Goal: Information Seeking & Learning: Find specific page/section

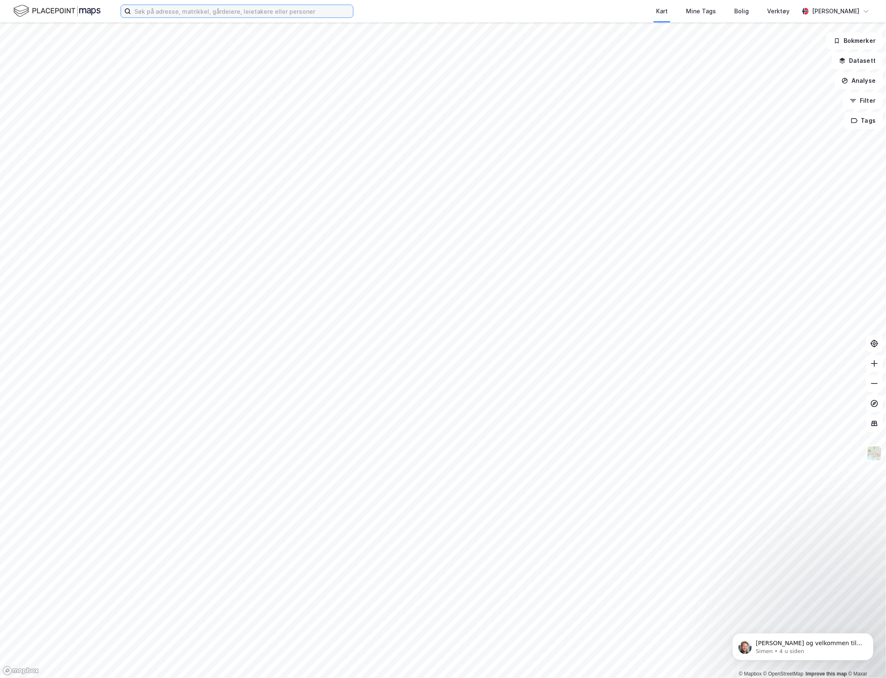
click at [208, 12] on input at bounding box center [242, 11] width 222 height 12
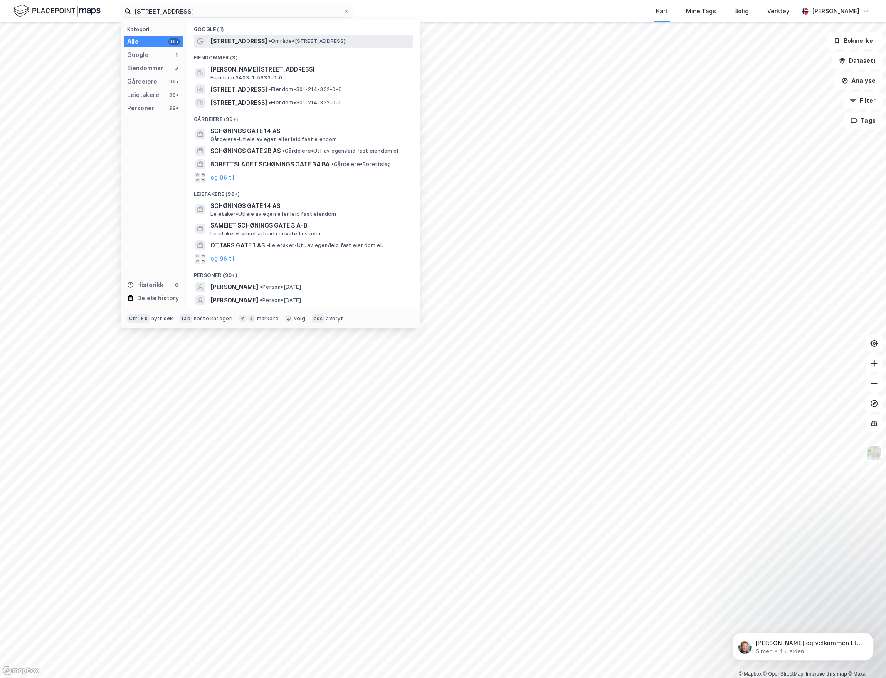
click at [236, 38] on span "[STREET_ADDRESS]" at bounding box center [238, 41] width 57 height 10
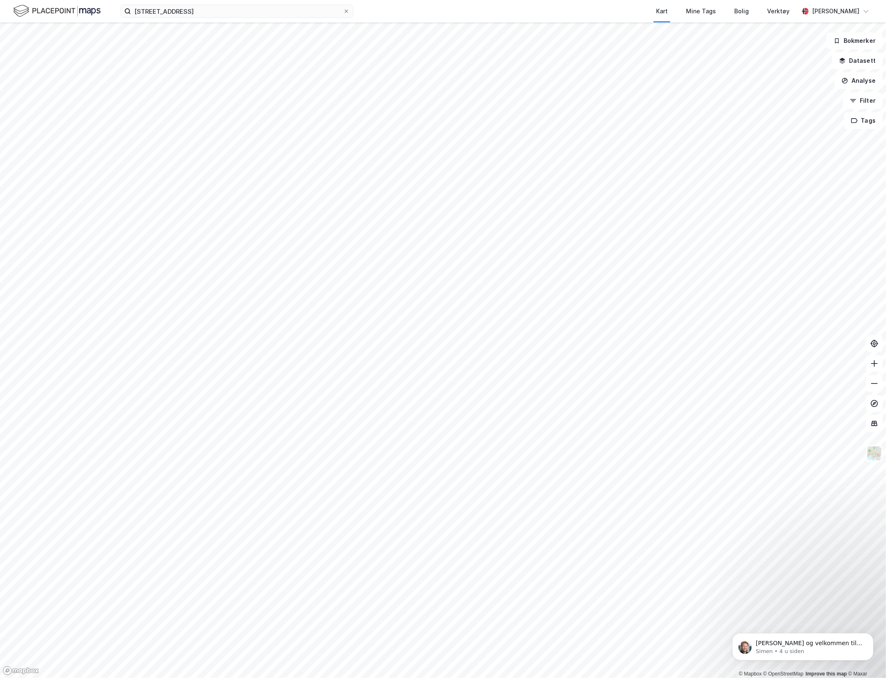
click at [232, 20] on div "[STREET_ADDRESS] Kart Mine Tags Bolig Verktøy [PERSON_NAME]" at bounding box center [443, 11] width 886 height 22
click at [225, 15] on input "[STREET_ADDRESS]" at bounding box center [237, 11] width 212 height 12
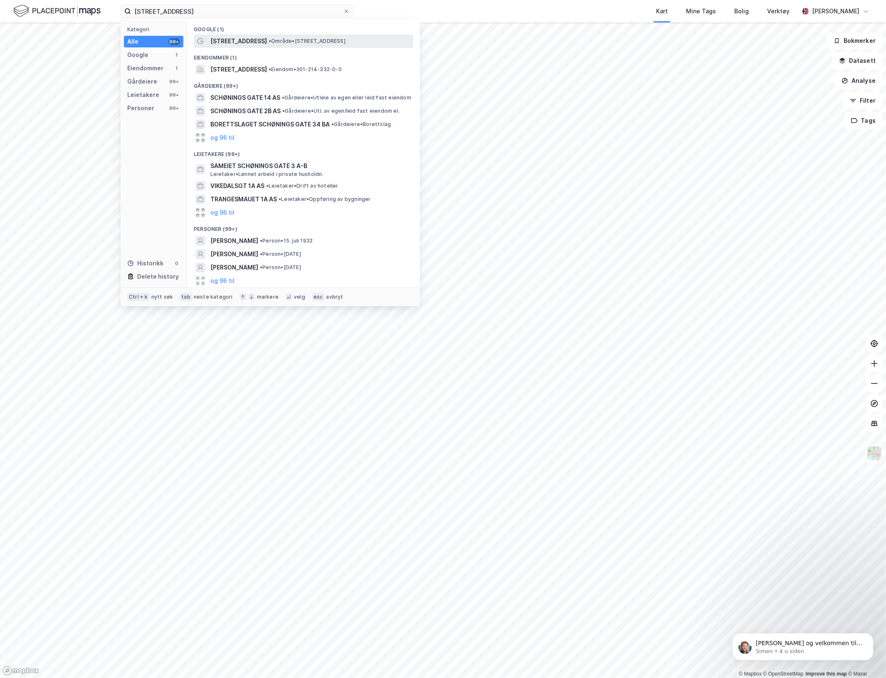
click at [245, 43] on span "[STREET_ADDRESS]" at bounding box center [238, 41] width 57 height 10
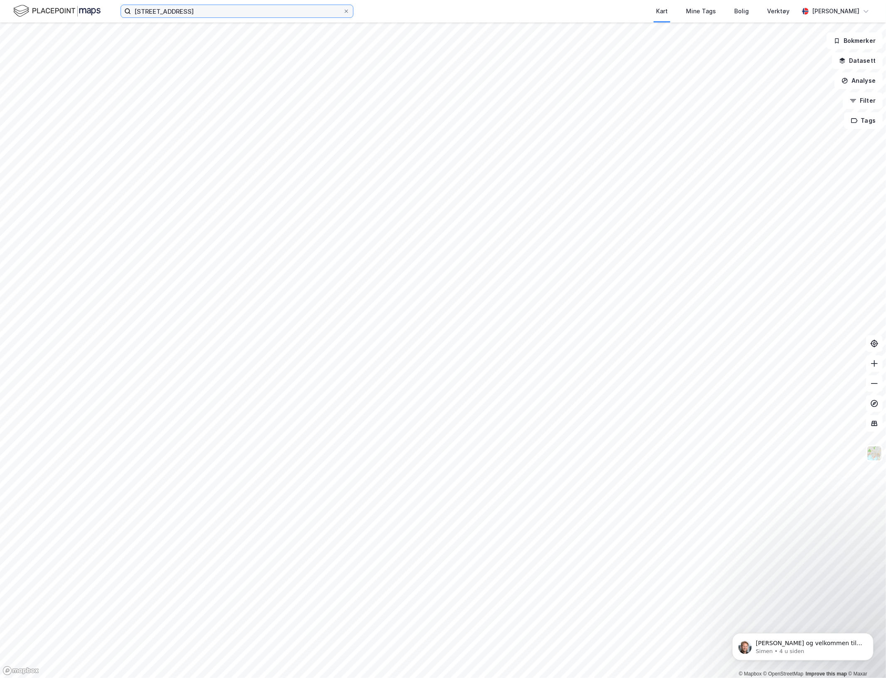
click at [270, 11] on input "[STREET_ADDRESS]" at bounding box center [237, 11] width 212 height 12
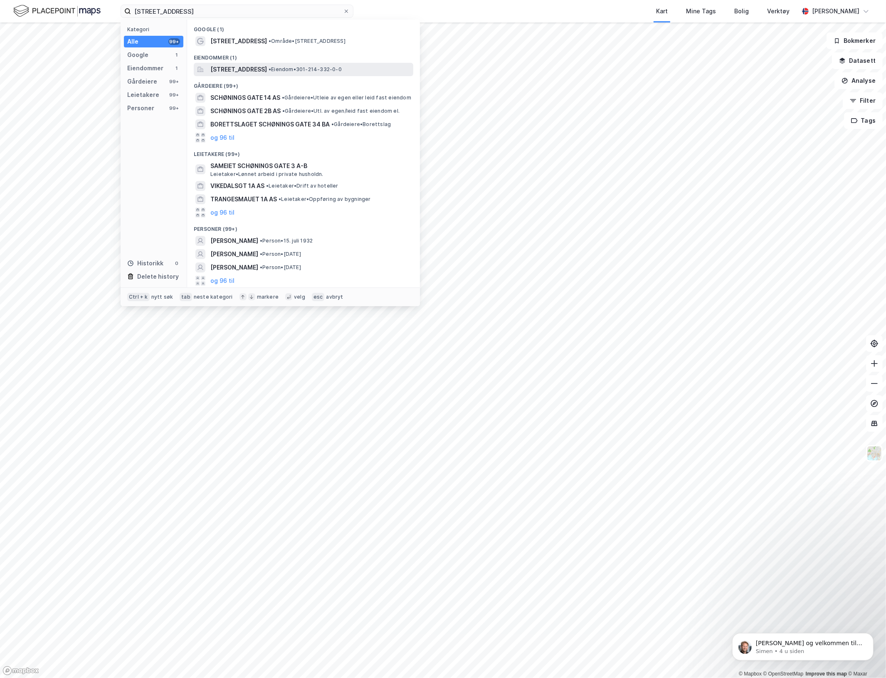
click at [267, 71] on span "[STREET_ADDRESS]" at bounding box center [238, 69] width 57 height 10
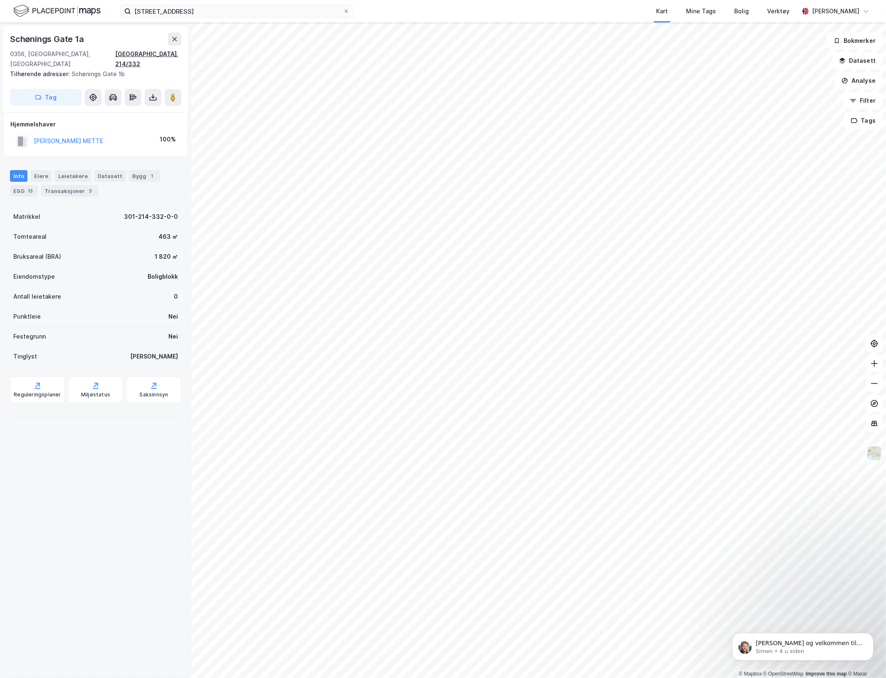
click at [159, 51] on div "[GEOGRAPHIC_DATA], 214/332" at bounding box center [148, 59] width 66 height 20
click at [203, 5] on input "[STREET_ADDRESS]" at bounding box center [237, 11] width 212 height 12
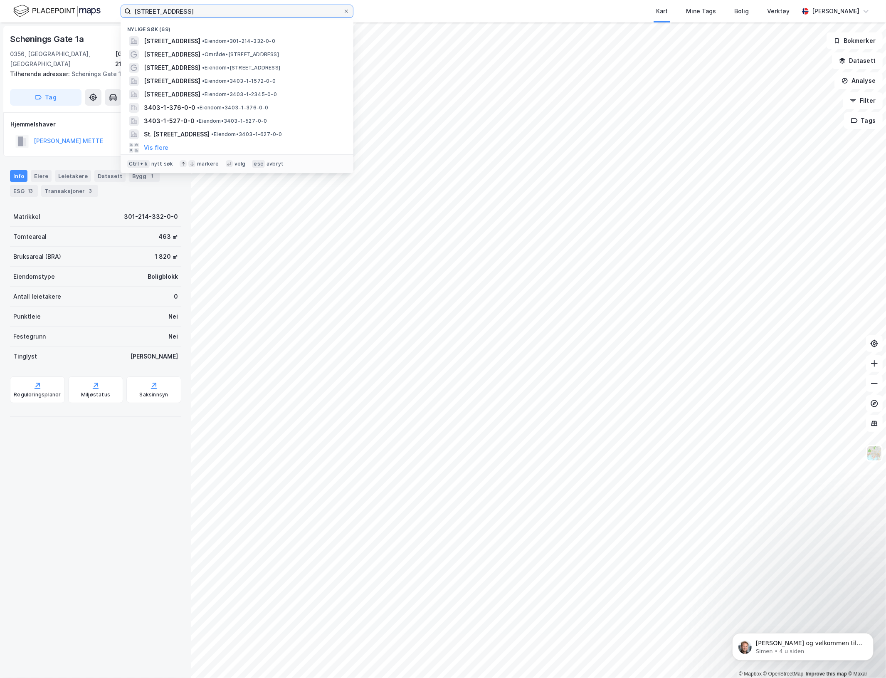
paste input "301-214-332-0-0"
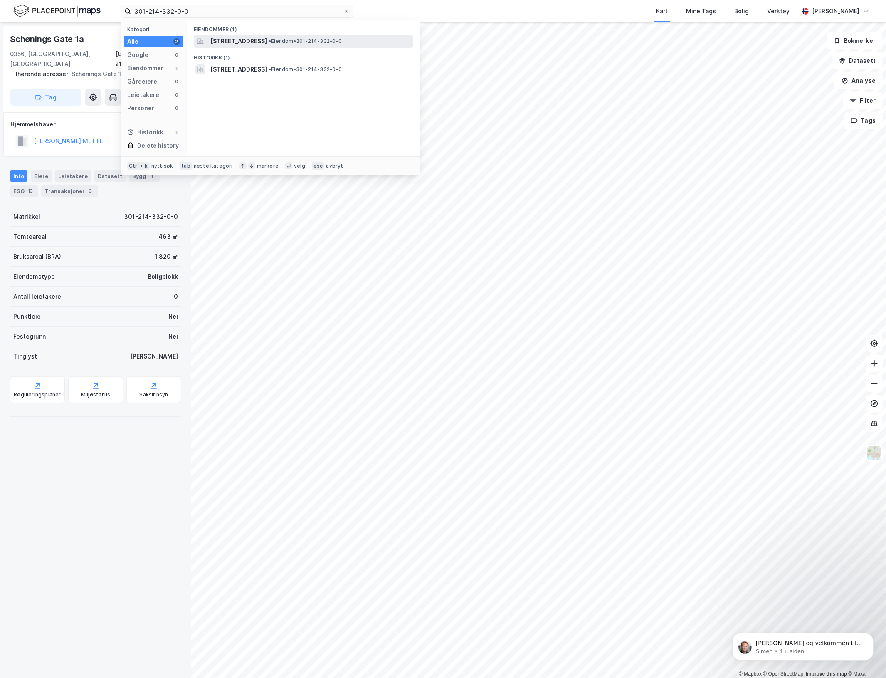
click at [210, 38] on span "[STREET_ADDRESS]" at bounding box center [238, 41] width 57 height 10
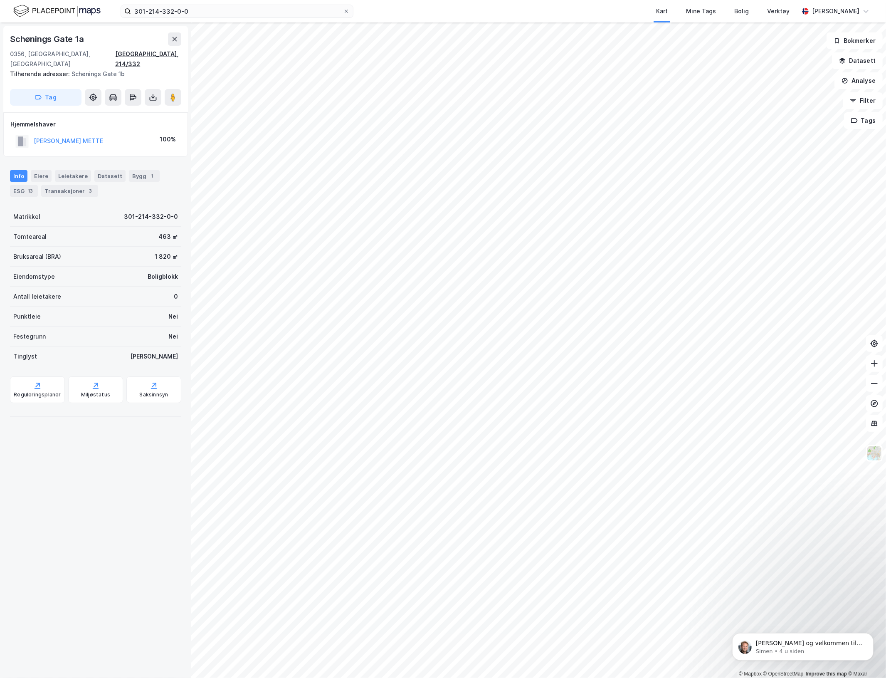
click at [147, 54] on div "[GEOGRAPHIC_DATA], 214/332" at bounding box center [148, 59] width 66 height 20
click at [44, 170] on div "Eiere" at bounding box center [41, 176] width 21 height 12
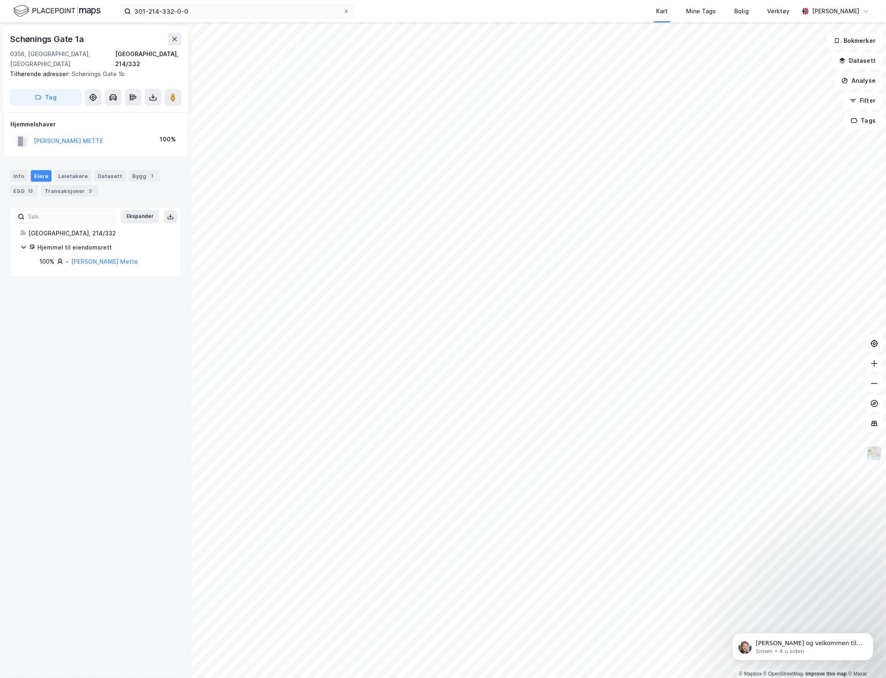
click at [22, 244] on icon at bounding box center [23, 247] width 7 height 7
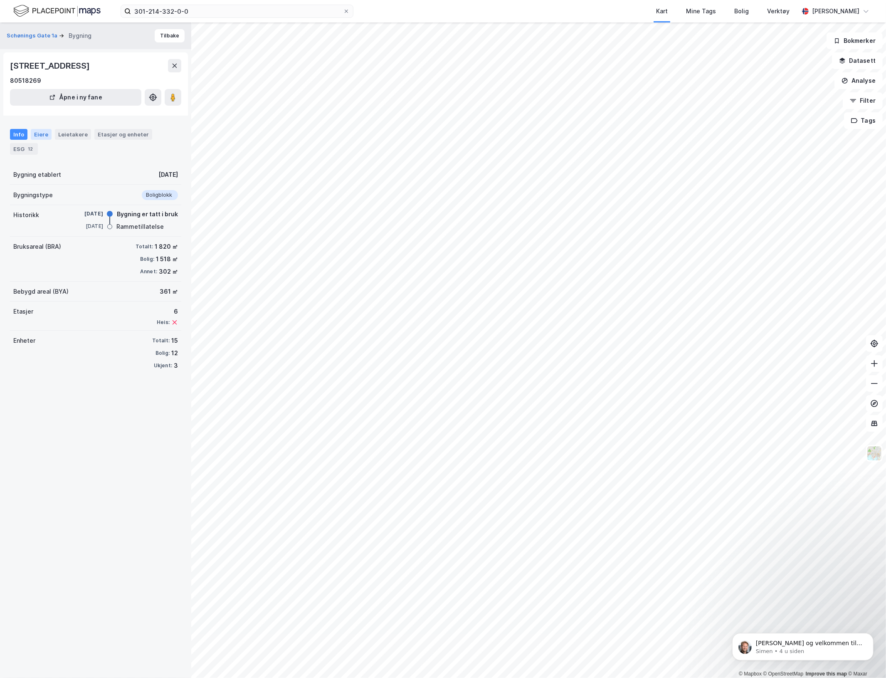
click at [39, 135] on div "Eiere" at bounding box center [41, 134] width 21 height 11
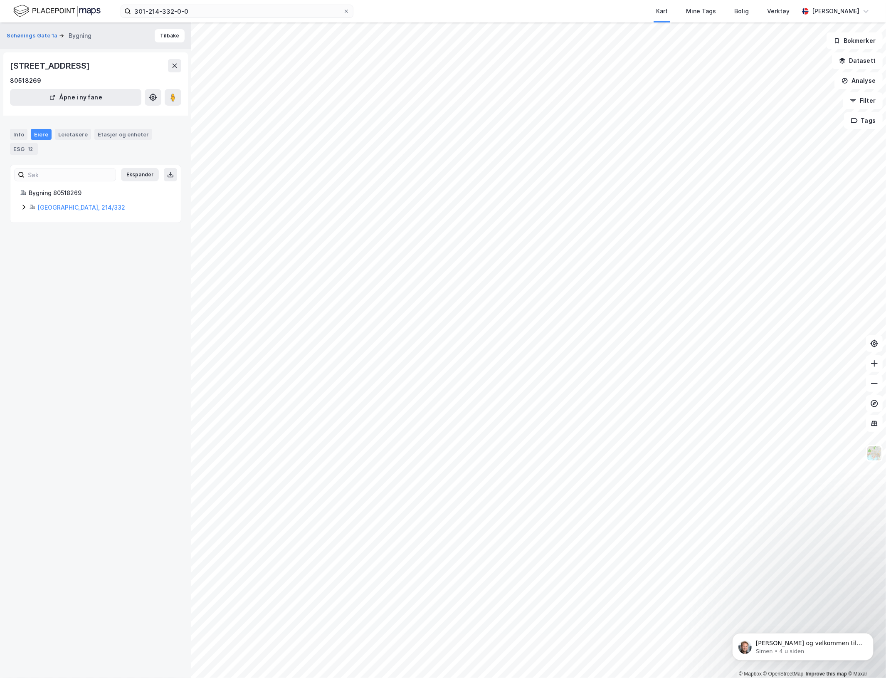
click at [26, 205] on icon at bounding box center [23, 207] width 7 height 7
click at [32, 223] on icon at bounding box center [33, 221] width 7 height 7
click at [34, 220] on icon at bounding box center [33, 221] width 7 height 7
click at [121, 134] on div "Etasjer og enheter" at bounding box center [123, 134] width 51 height 7
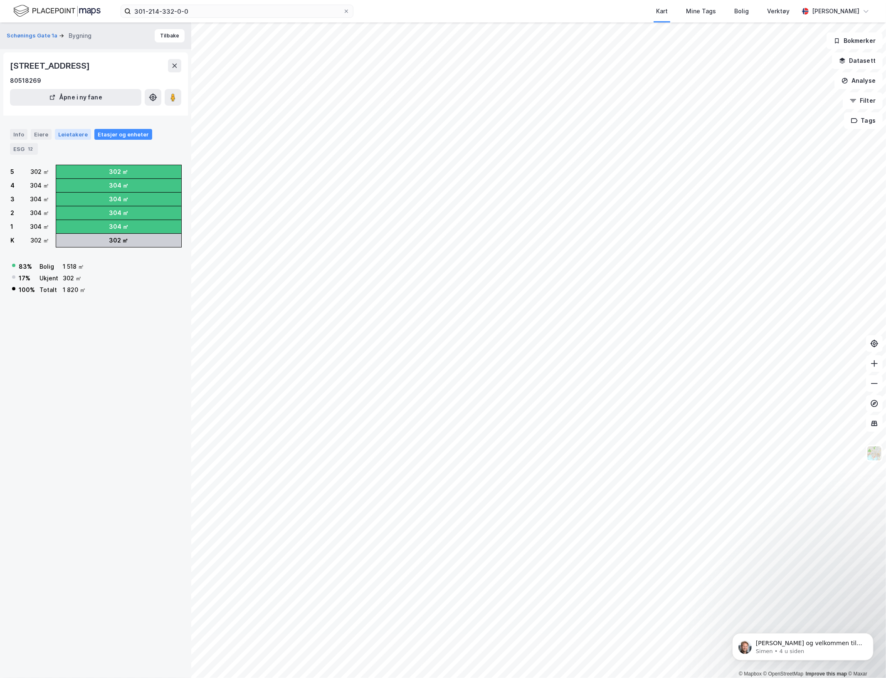
click at [84, 136] on div "Leietakere" at bounding box center [73, 134] width 36 height 11
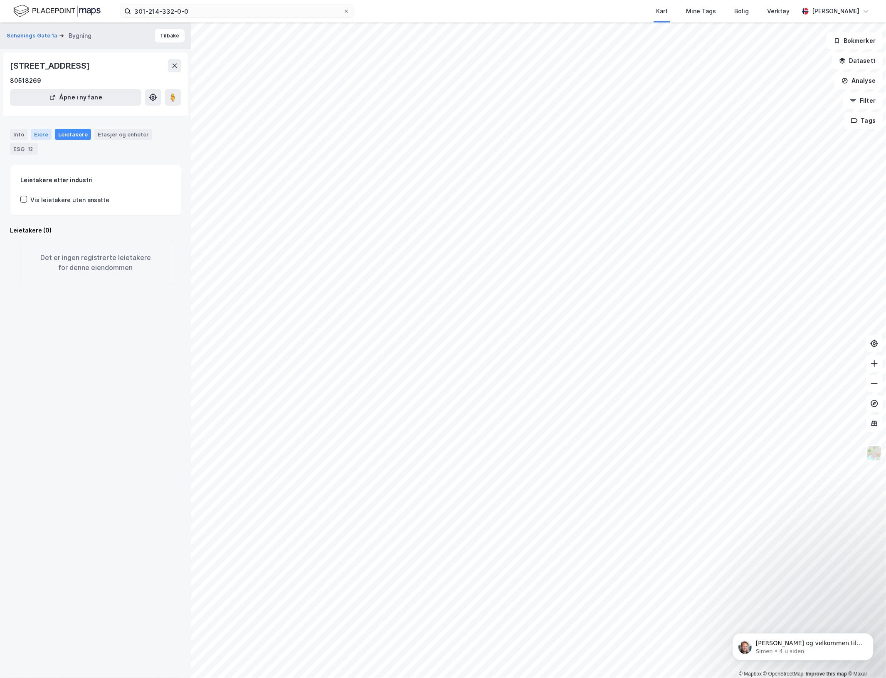
click at [33, 134] on div "Eiere" at bounding box center [41, 134] width 21 height 11
click at [23, 135] on div "Info" at bounding box center [18, 134] width 17 height 11
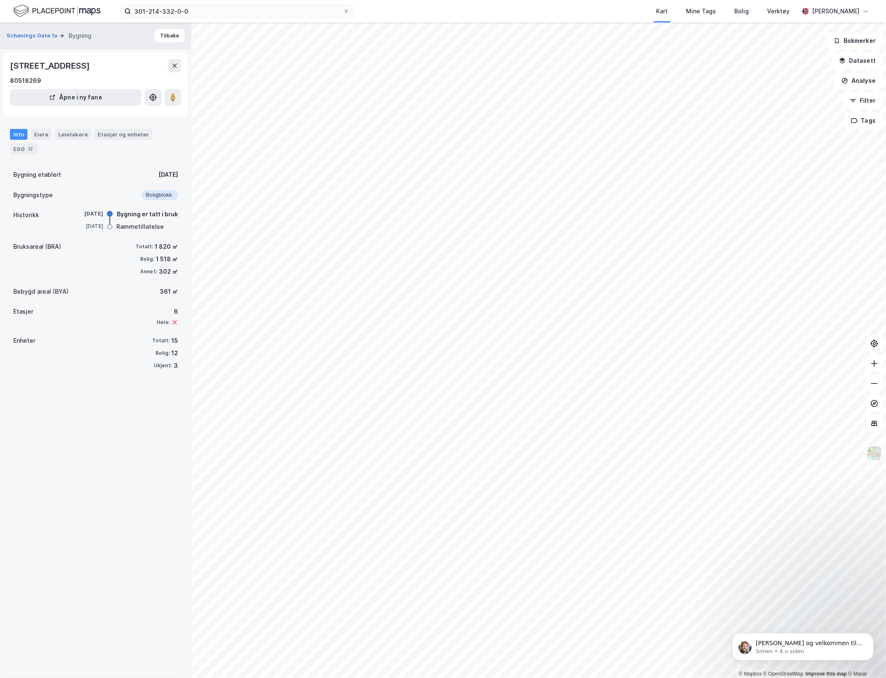
click at [20, 155] on div "Info Eiere Leietakere Etasjer og enheter ESG 12" at bounding box center [95, 138] width 191 height 39
click at [21, 146] on div "ESG 12" at bounding box center [24, 149] width 28 height 12
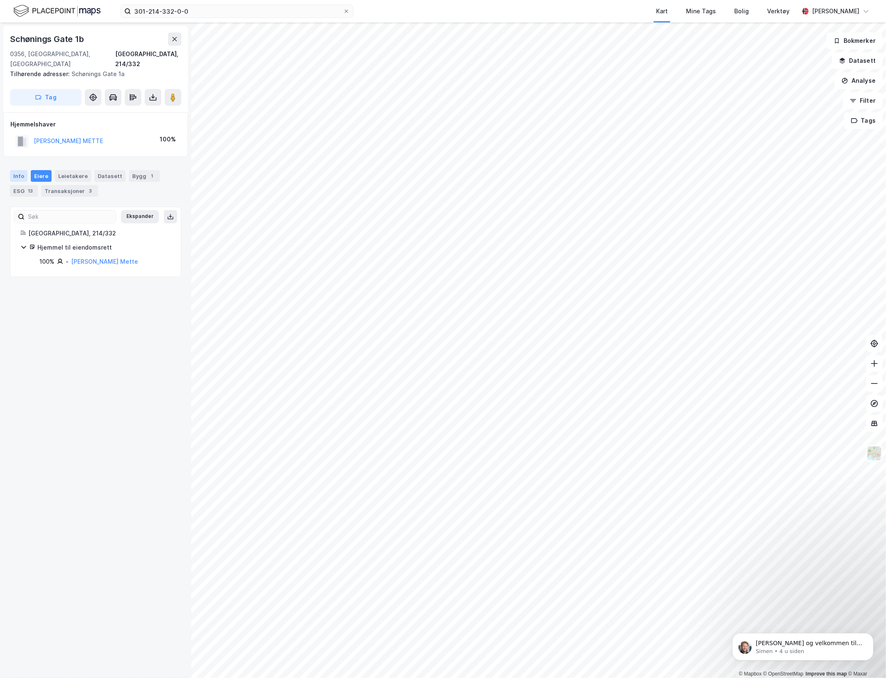
click at [13, 170] on div "Info" at bounding box center [18, 176] width 17 height 12
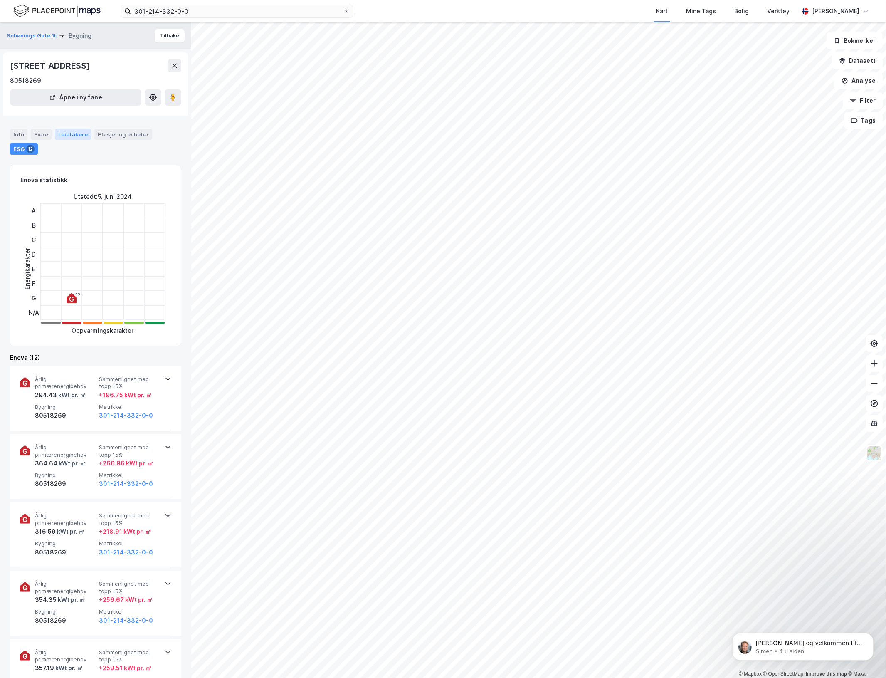
click at [73, 137] on div "Leietakere" at bounding box center [73, 134] width 36 height 11
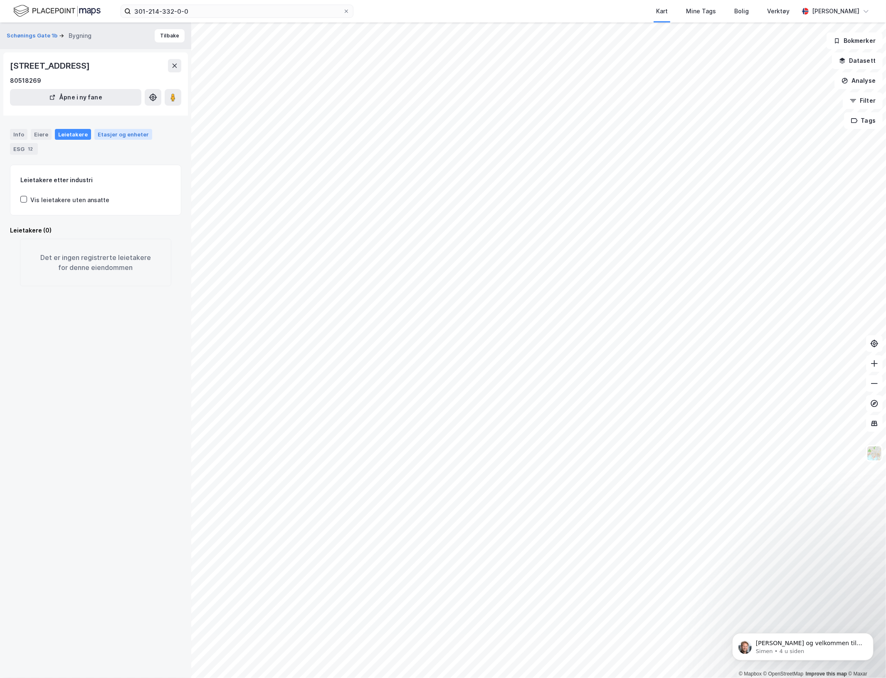
click at [108, 134] on div "Etasjer og enheter" at bounding box center [123, 134] width 51 height 7
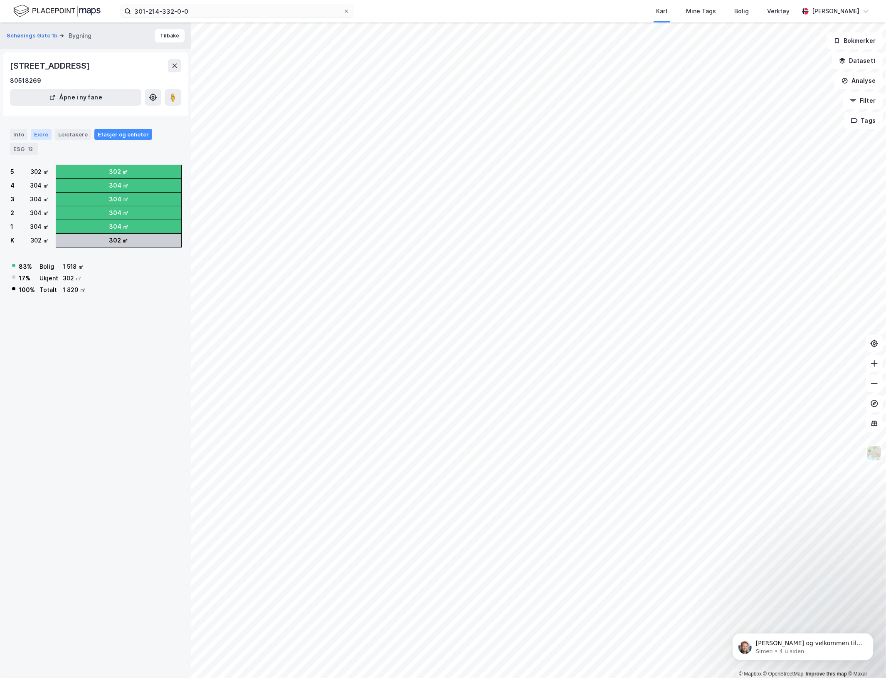
click at [35, 132] on div "Eiere" at bounding box center [41, 134] width 21 height 11
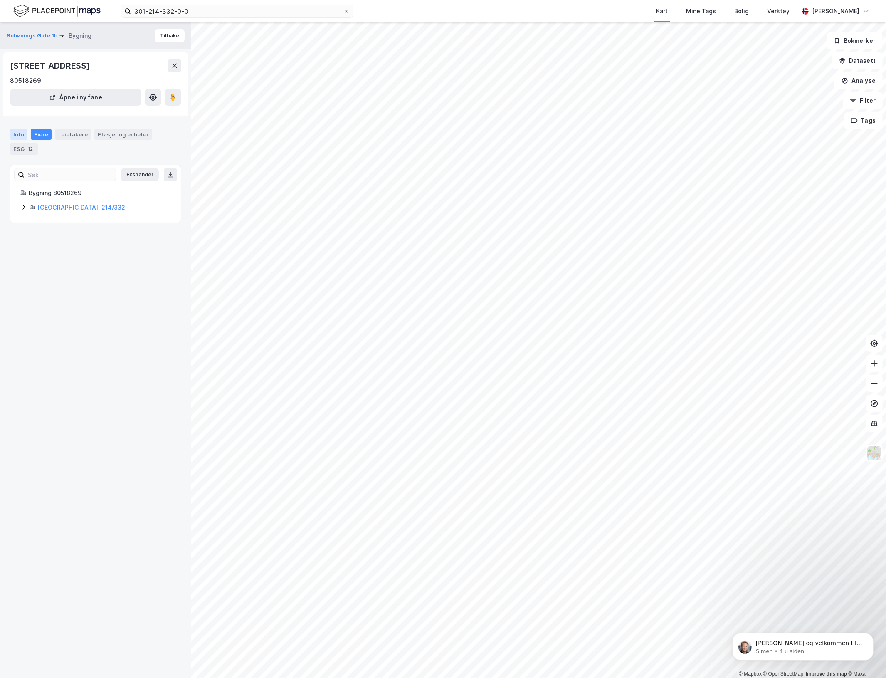
click at [20, 132] on div "Info" at bounding box center [18, 134] width 17 height 11
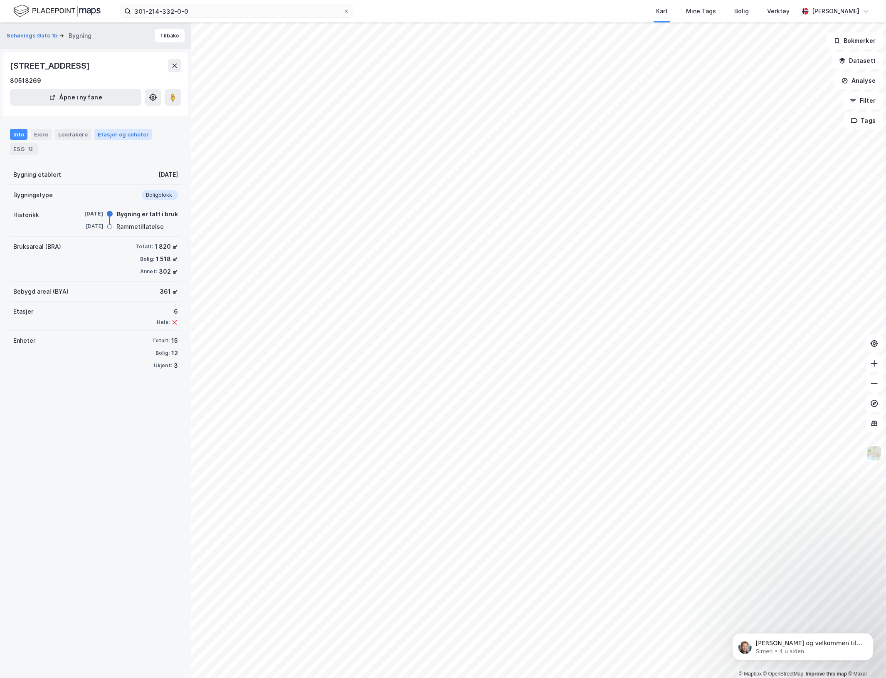
click at [115, 136] on div "Etasjer og enheter" at bounding box center [123, 134] width 51 height 7
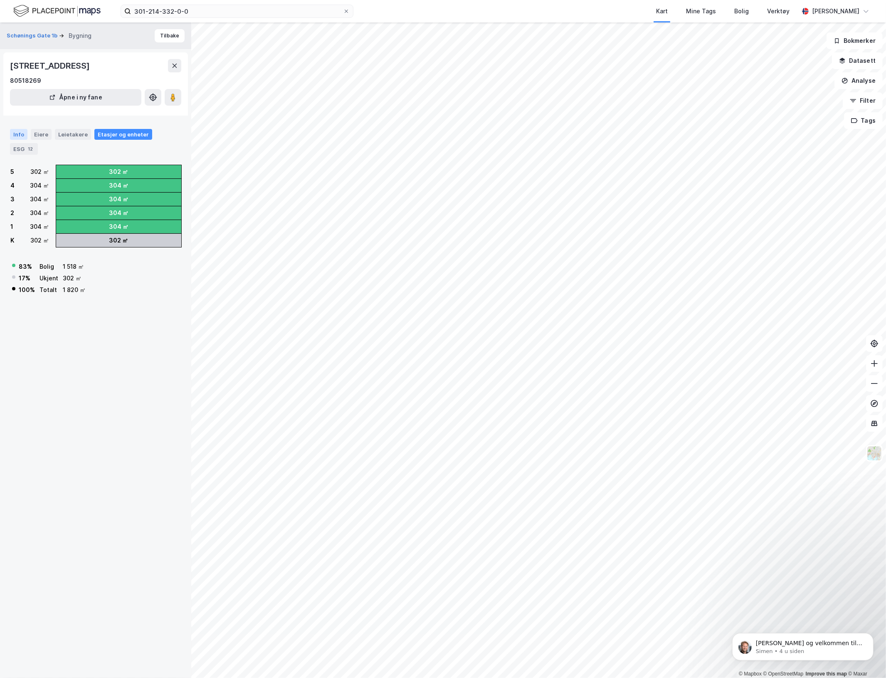
click at [20, 136] on div "Info" at bounding box center [18, 134] width 17 height 11
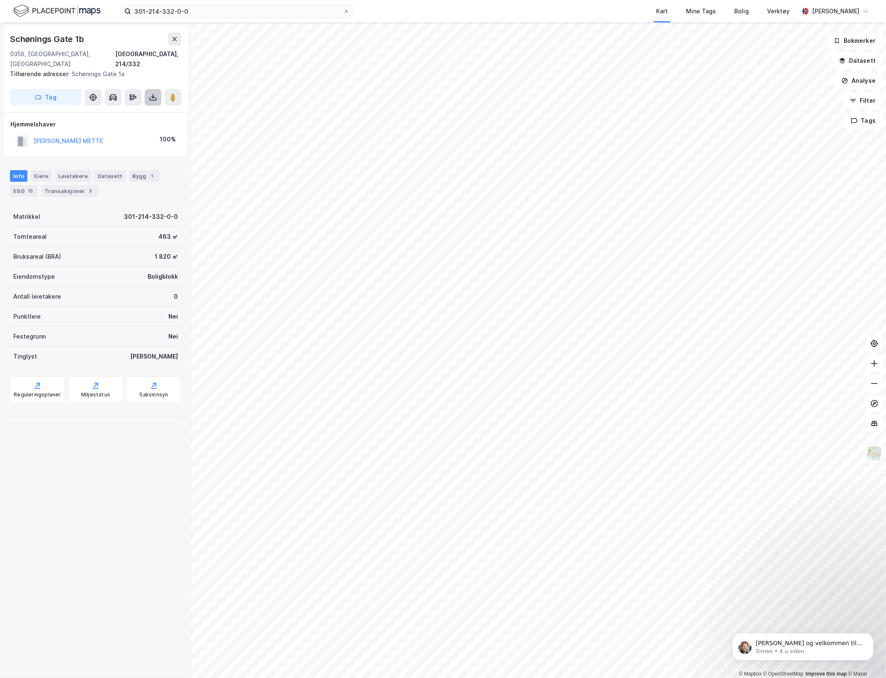
click at [152, 93] on icon at bounding box center [153, 97] width 8 height 8
click at [127, 111] on div "Last ned grunnbok" at bounding box center [112, 114] width 48 height 7
click at [176, 93] on icon at bounding box center [173, 97] width 8 height 8
click at [103, 170] on div "Datasett" at bounding box center [109, 176] width 31 height 12
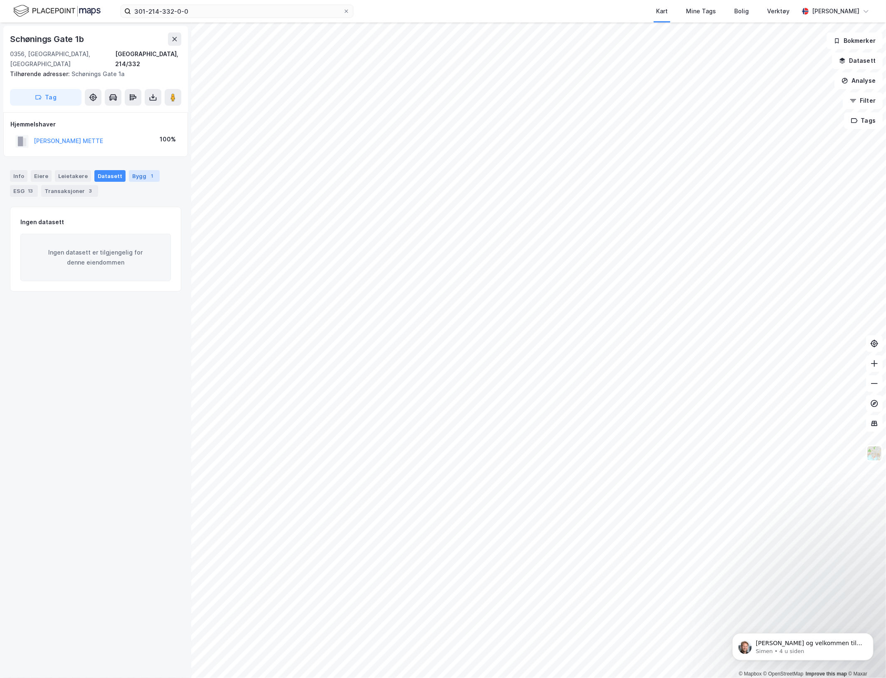
click at [136, 170] on div "Bygg 1" at bounding box center [144, 176] width 31 height 12
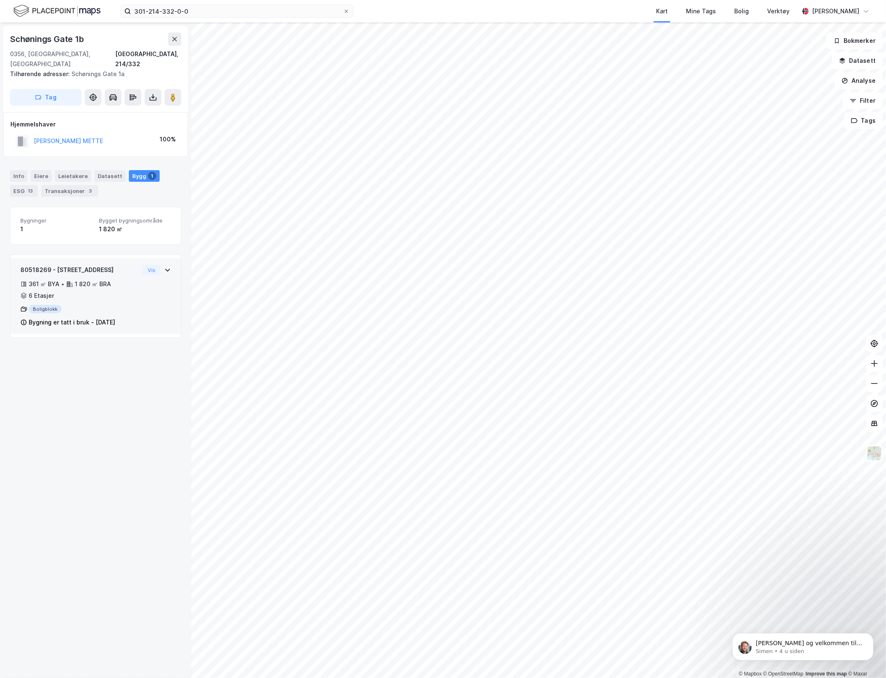
click at [152, 282] on div "80518269 - [STREET_ADDRESS] ㎡ BYA • 1 820 ㎡ BRA • 6 Etasjer Boligblokk Bygning …" at bounding box center [95, 299] width 151 height 69
click at [24, 185] on div "ESG 13" at bounding box center [24, 191] width 28 height 12
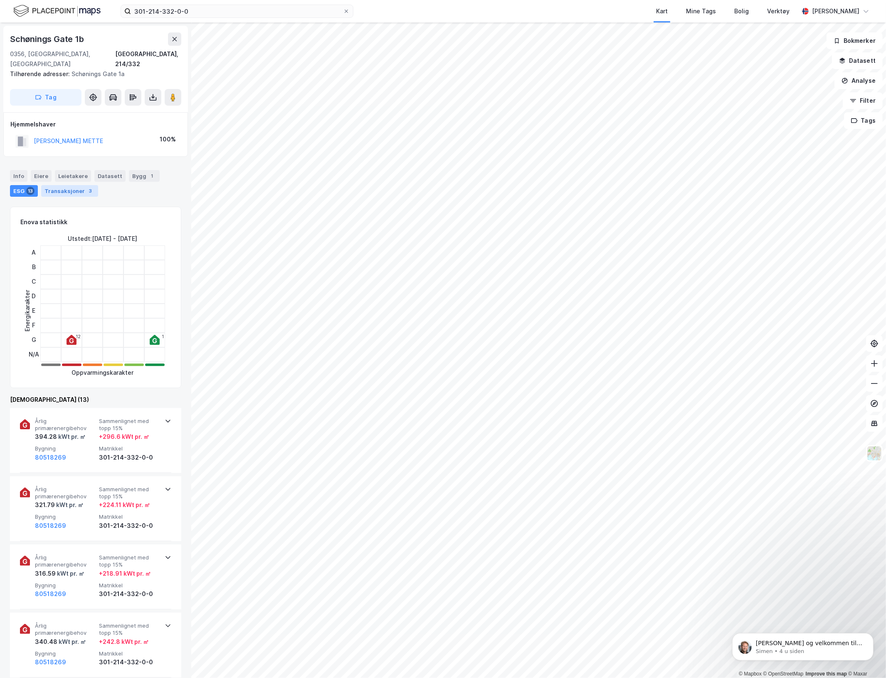
click at [43, 185] on div "Transaksjoner 3" at bounding box center [69, 191] width 57 height 12
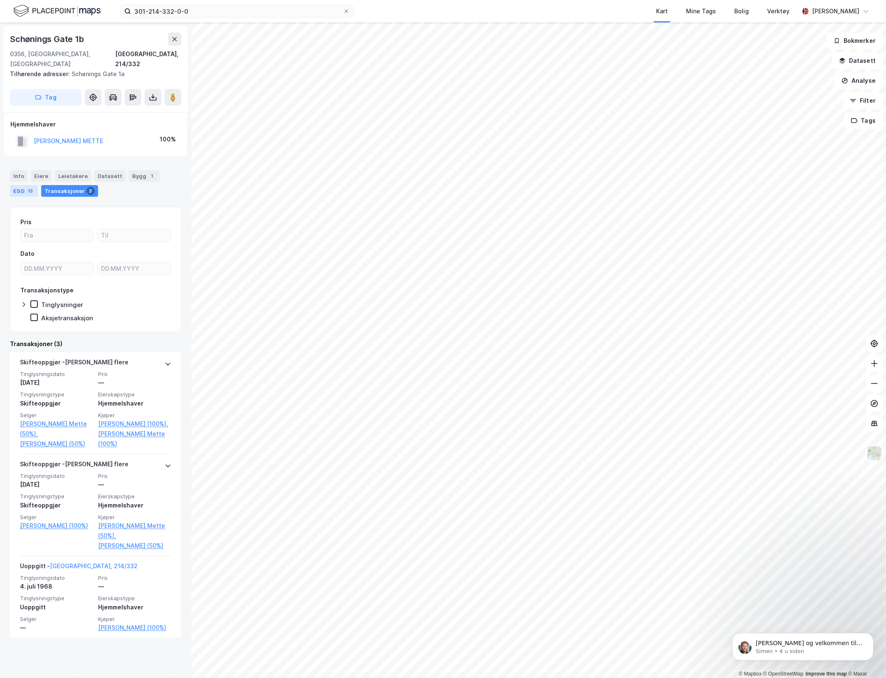
drag, startPoint x: 23, startPoint y: 166, endPoint x: 13, endPoint y: 186, distance: 21.8
click at [14, 185] on div "ESG 13" at bounding box center [24, 191] width 28 height 12
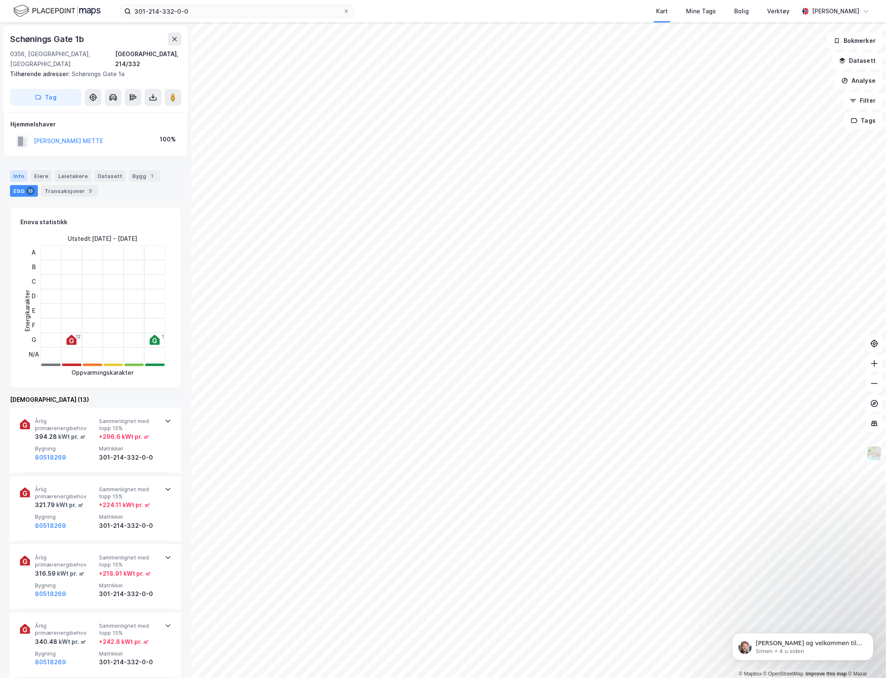
click at [12, 170] on div "Info" at bounding box center [18, 176] width 17 height 12
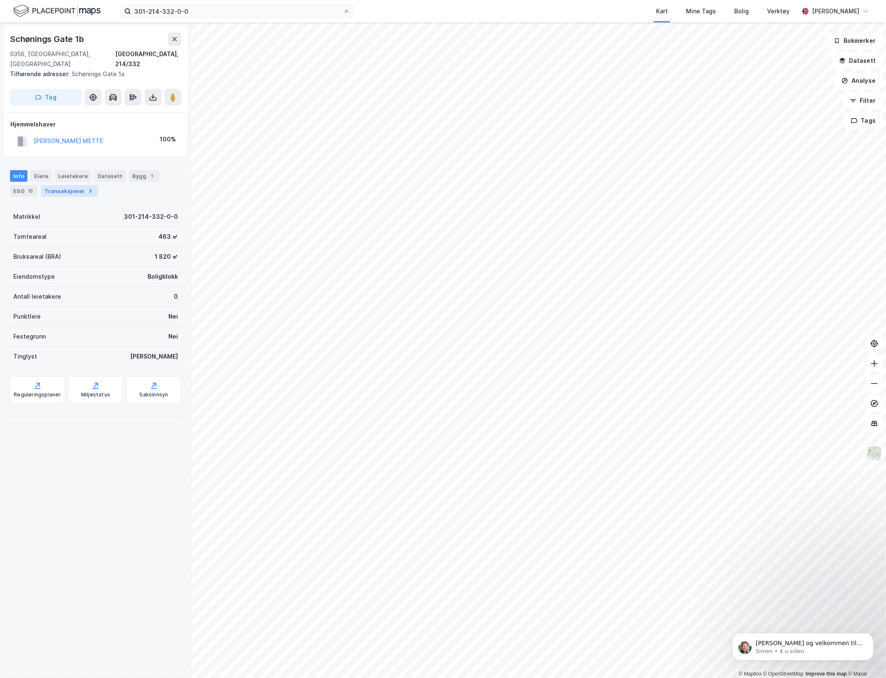
click at [54, 185] on div "Transaksjoner 3" at bounding box center [69, 191] width 57 height 12
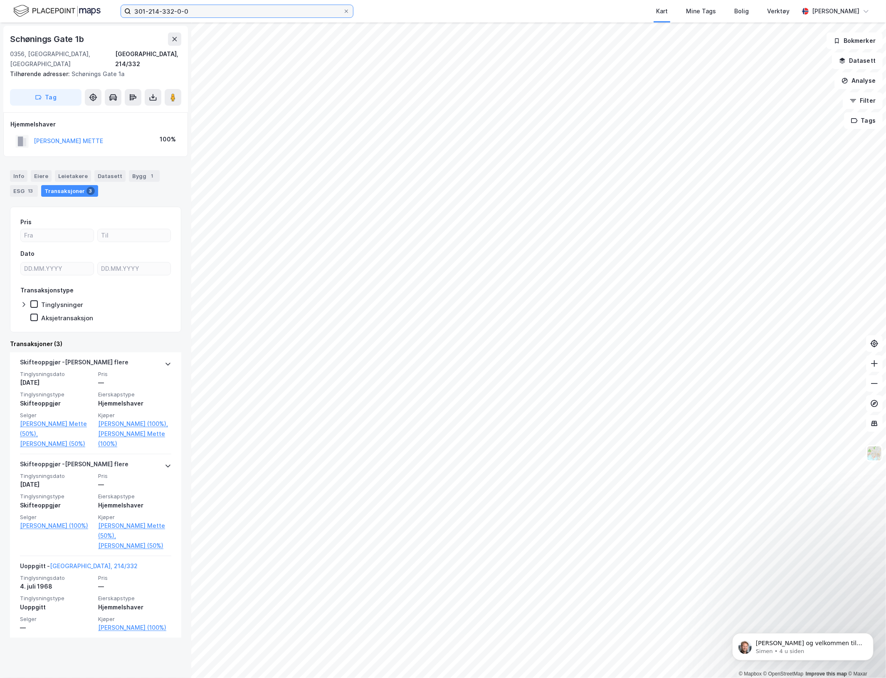
click at [213, 7] on input "301-214-332-0-0" at bounding box center [237, 11] width 212 height 12
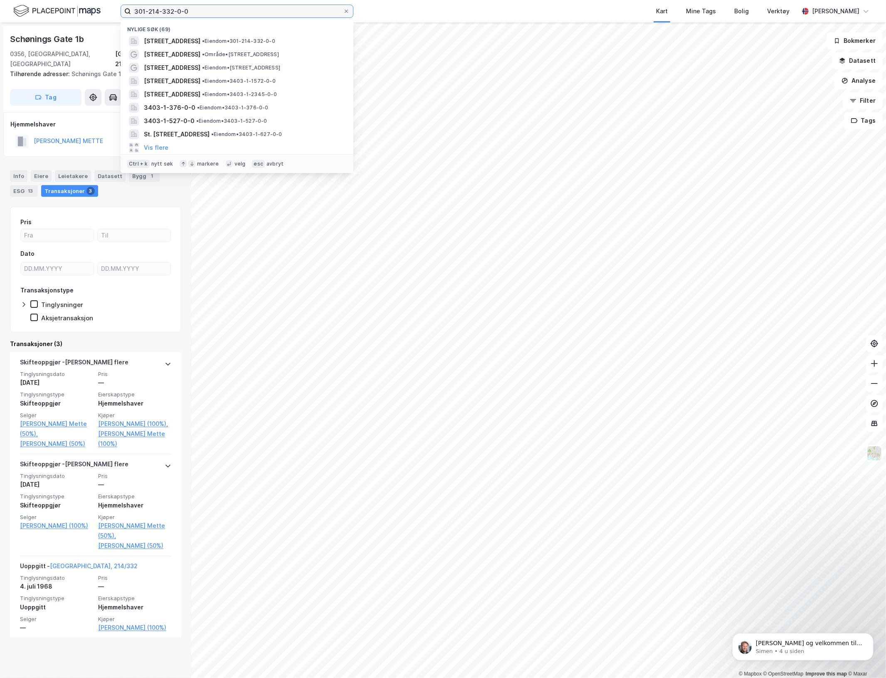
click at [213, 7] on input "301-214-332-0-0" at bounding box center [237, 11] width 212 height 12
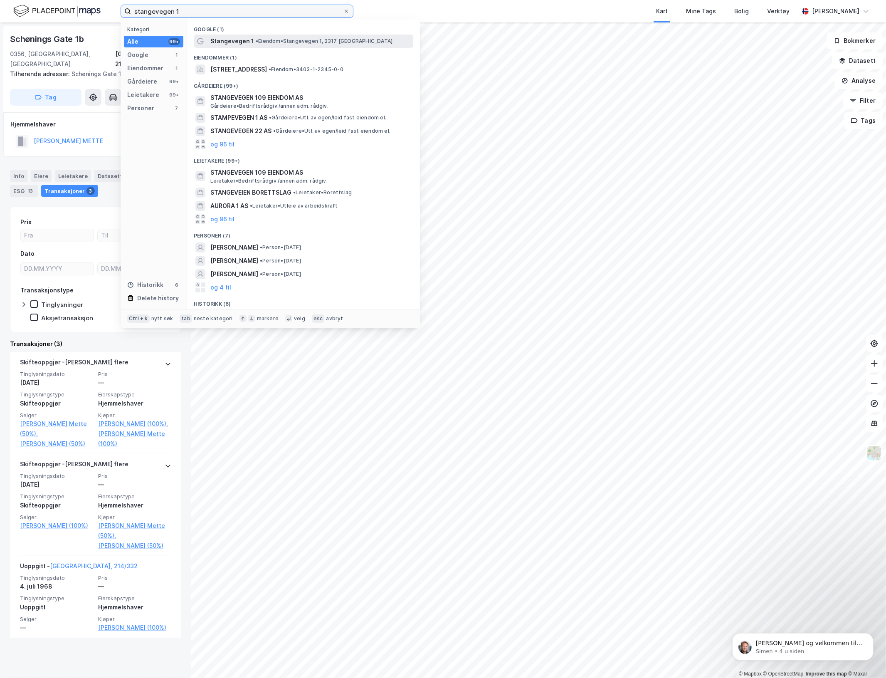
type input "stangevegen 1"
click at [250, 39] on span "Stangevegen 1" at bounding box center [232, 41] width 44 height 10
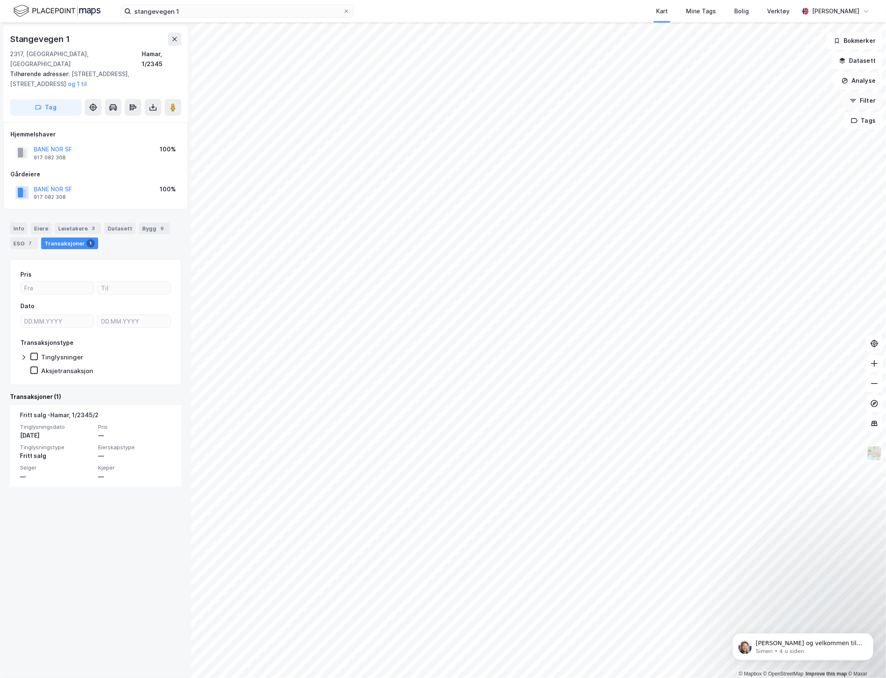
click at [870, 105] on button "Filter" at bounding box center [863, 100] width 40 height 17
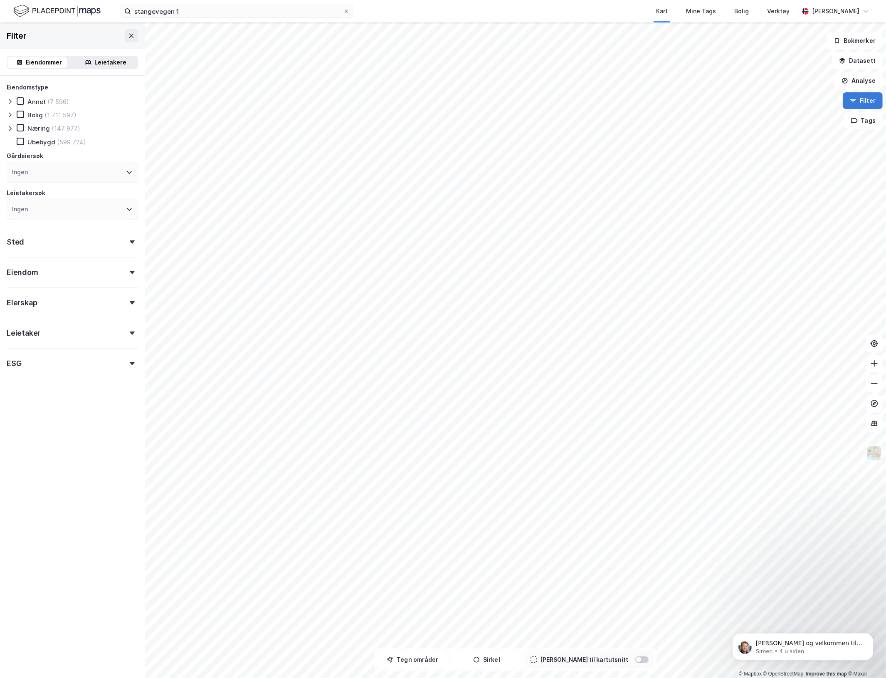
click at [870, 105] on button "Filter" at bounding box center [863, 100] width 40 height 17
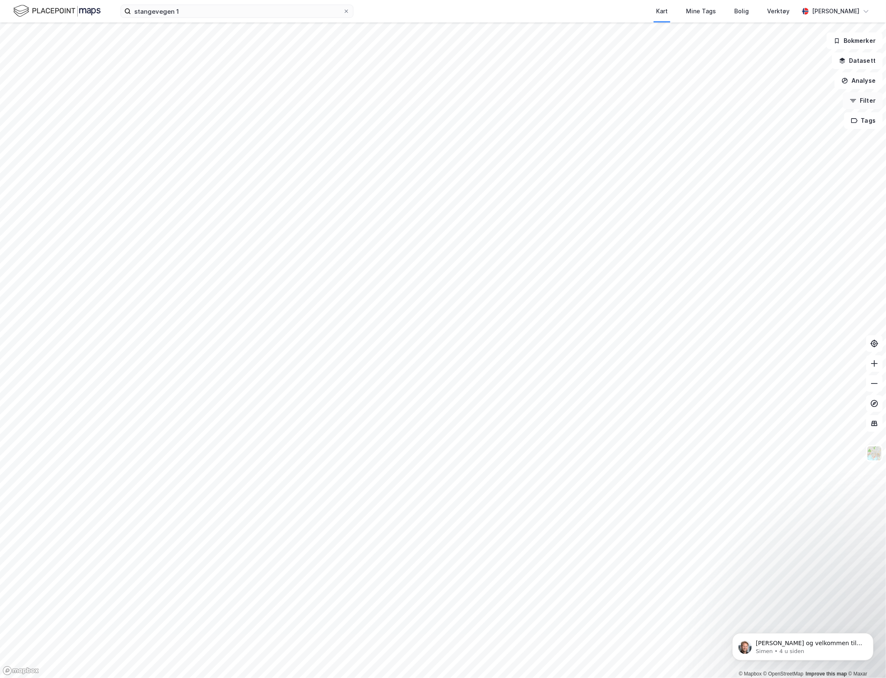
click at [870, 105] on button "Filter" at bounding box center [863, 100] width 40 height 17
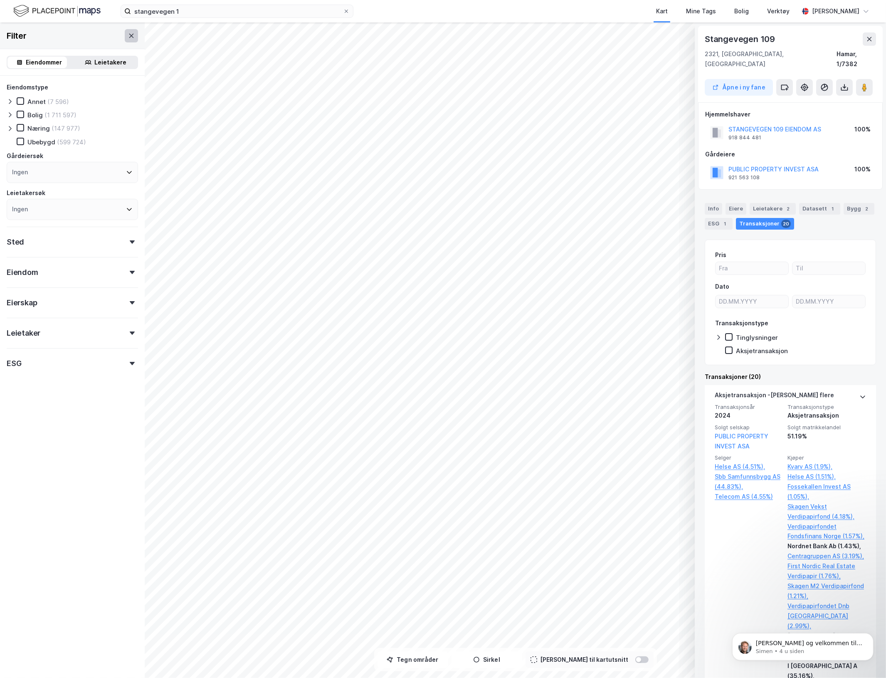
click at [129, 32] on button at bounding box center [131, 35] width 13 height 13
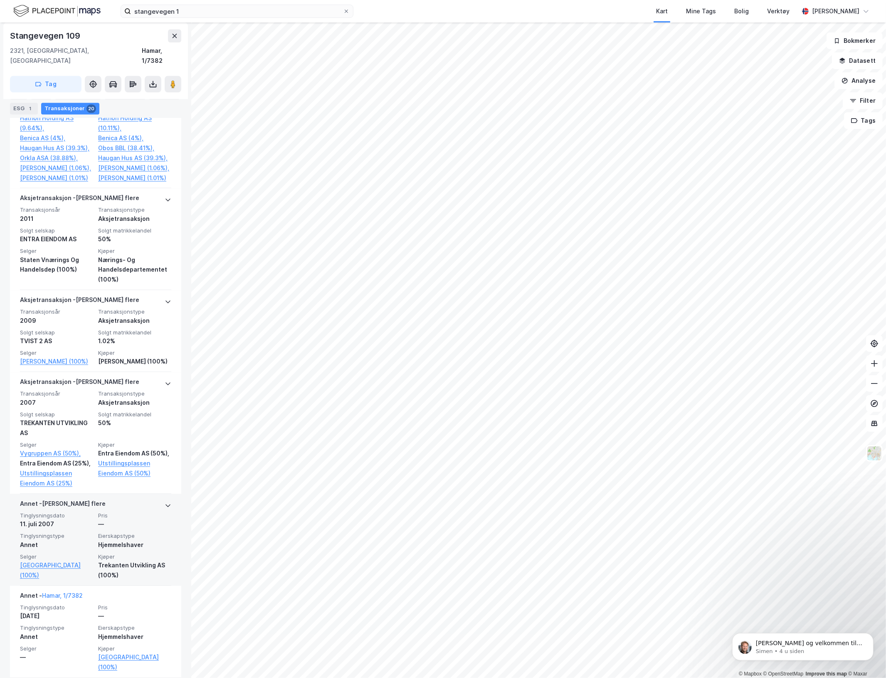
scroll to position [2232, 0]
